Goal: Information Seeking & Learning: Learn about a topic

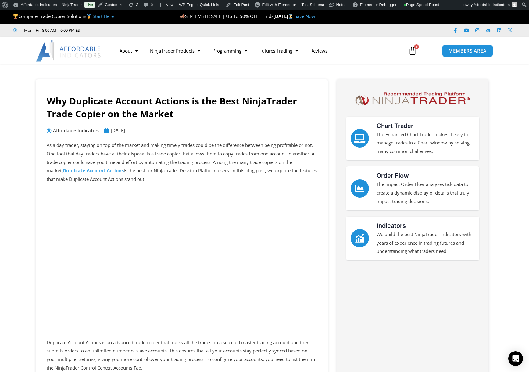
click at [56, 47] on img at bounding box center [69, 51] width 66 height 22
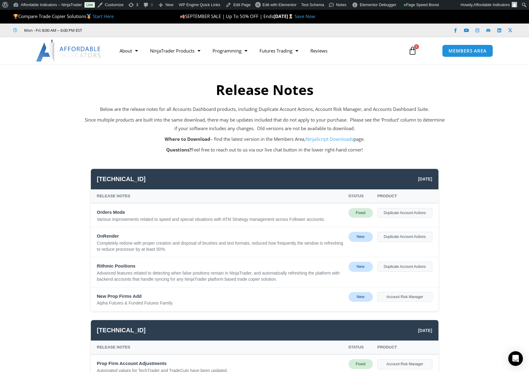
click at [223, 200] on div "Release Notes Status Product" at bounding box center [265, 196] width 348 height 14
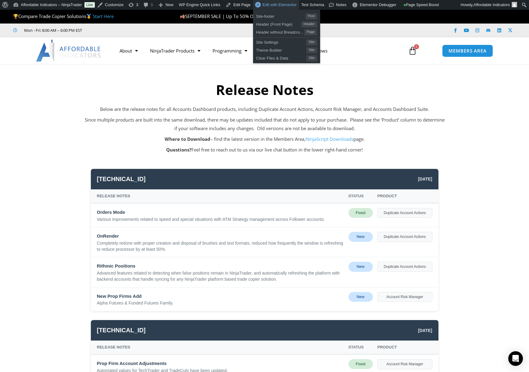
click at [283, 5] on span "Edit with Elementor" at bounding box center [280, 4] width 34 height 5
